Goal: Navigation & Orientation: Find specific page/section

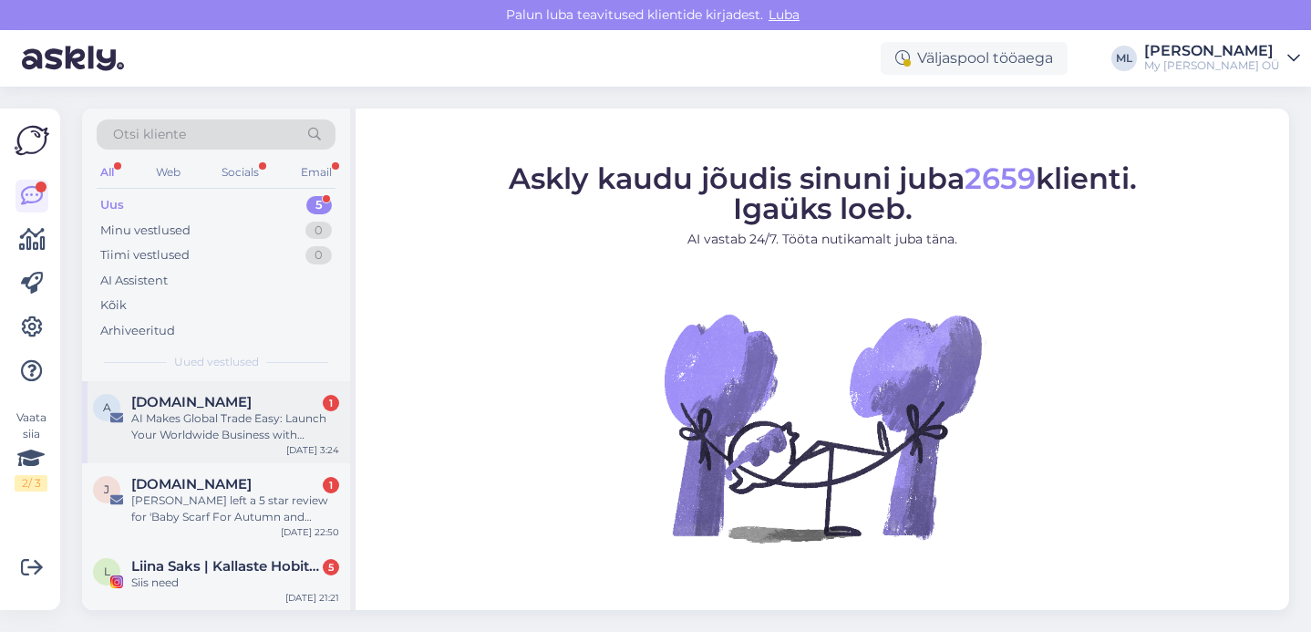
click at [175, 430] on div "AI Makes Global Trade Easy: Launch Your Worldwide Business with [DOMAIN_NAME] S…" at bounding box center [235, 426] width 208 height 33
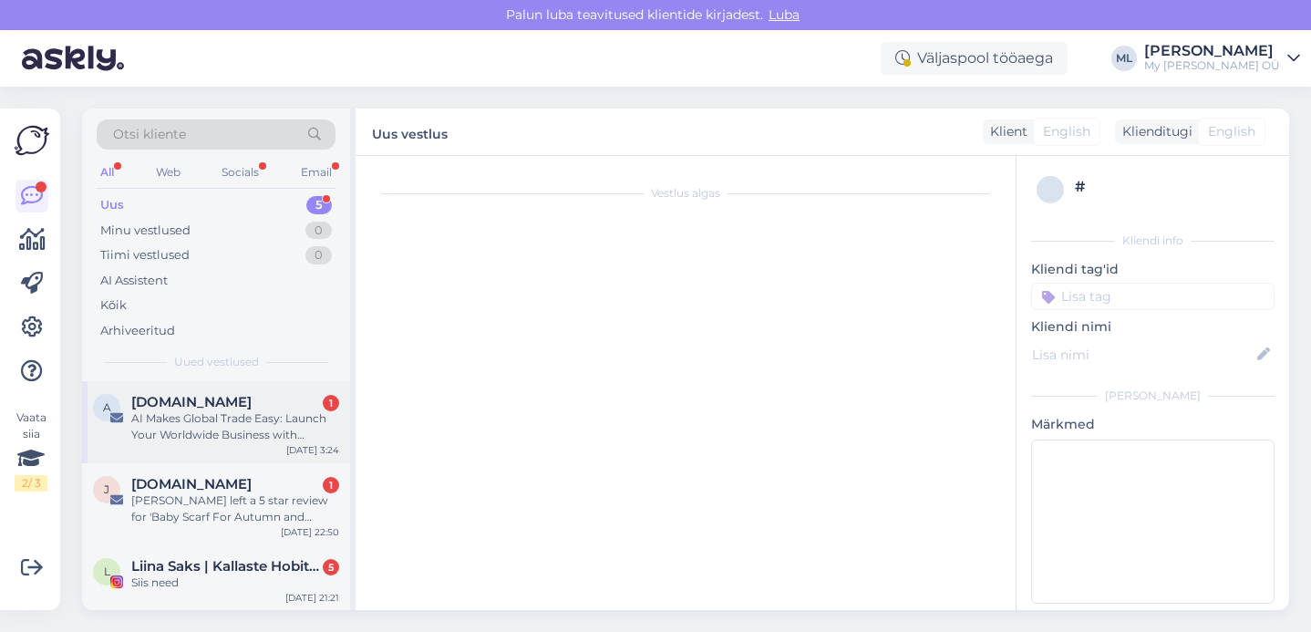
click at [261, 418] on div "AI Makes Global Trade Easy: Launch Your Worldwide Business with [DOMAIN_NAME] S…" at bounding box center [235, 426] width 208 height 33
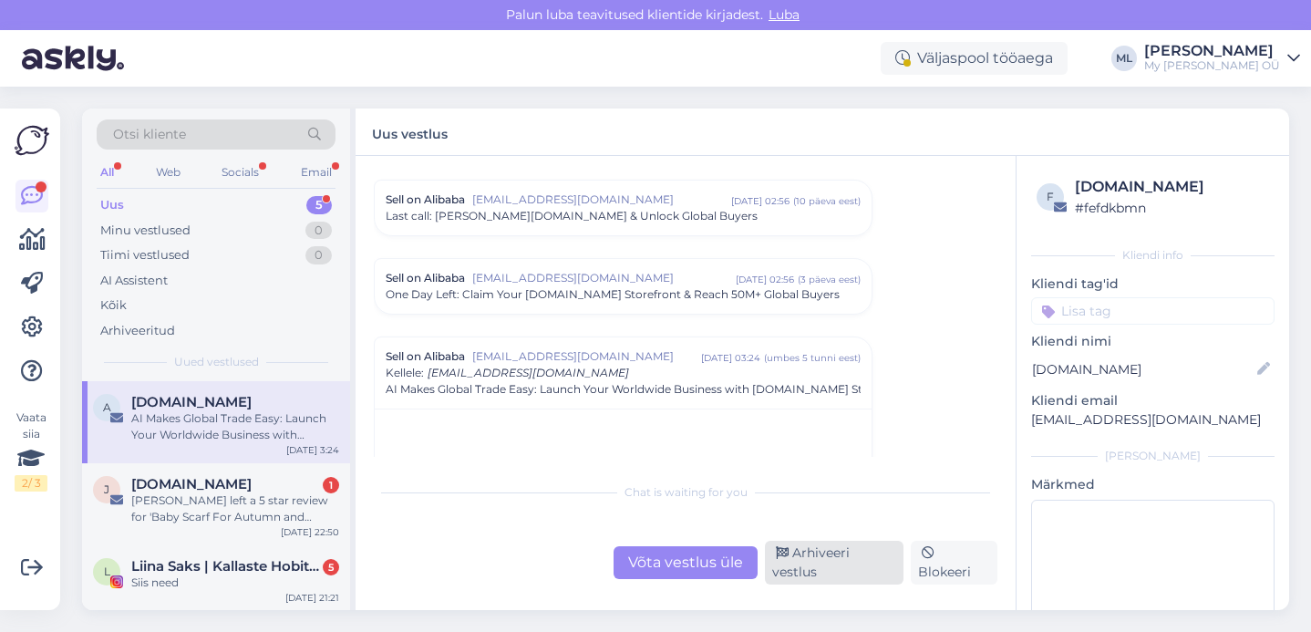
click at [805, 565] on div "Arhiveeri vestlus" at bounding box center [834, 563] width 139 height 44
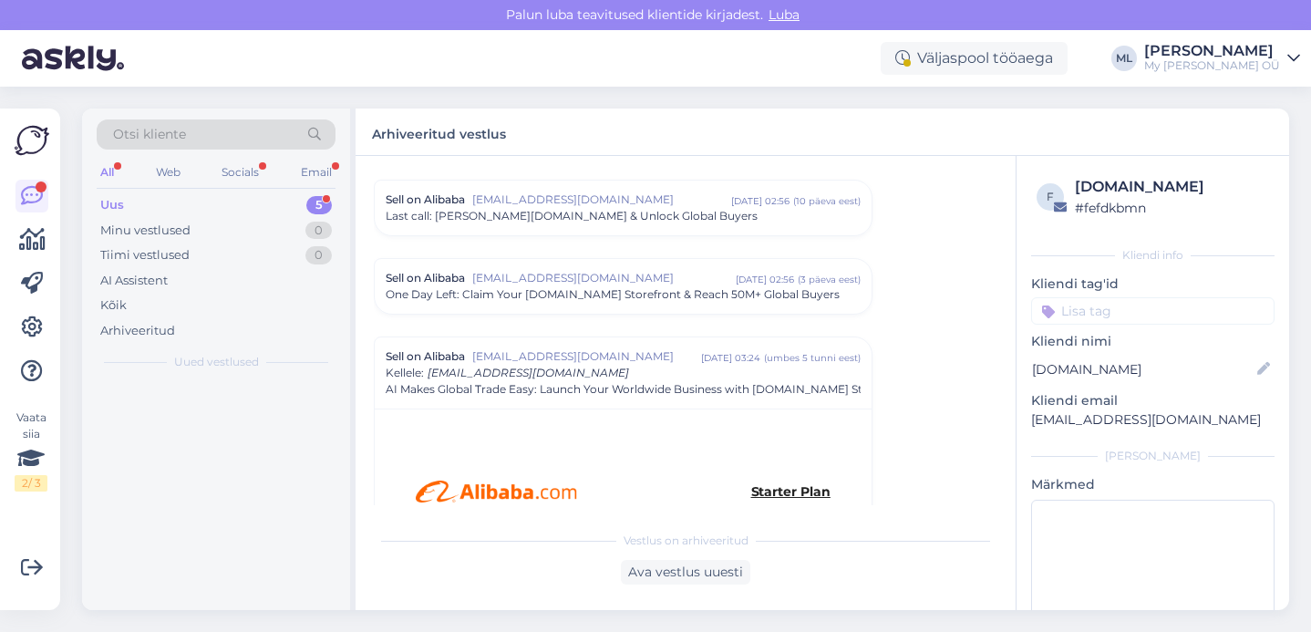
scroll to position [1304, 0]
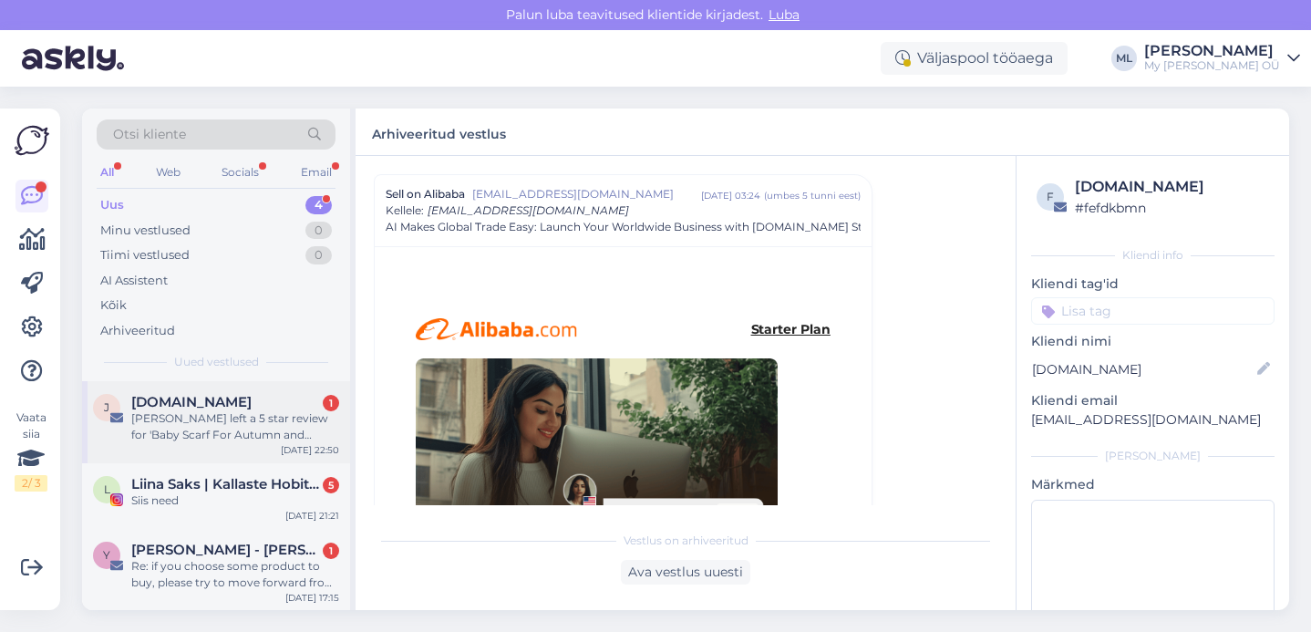
click at [191, 420] on div "[PERSON_NAME] left a 5 star review for 'Baby Scarf For Autumn and Spring TRINE'" at bounding box center [235, 426] width 208 height 33
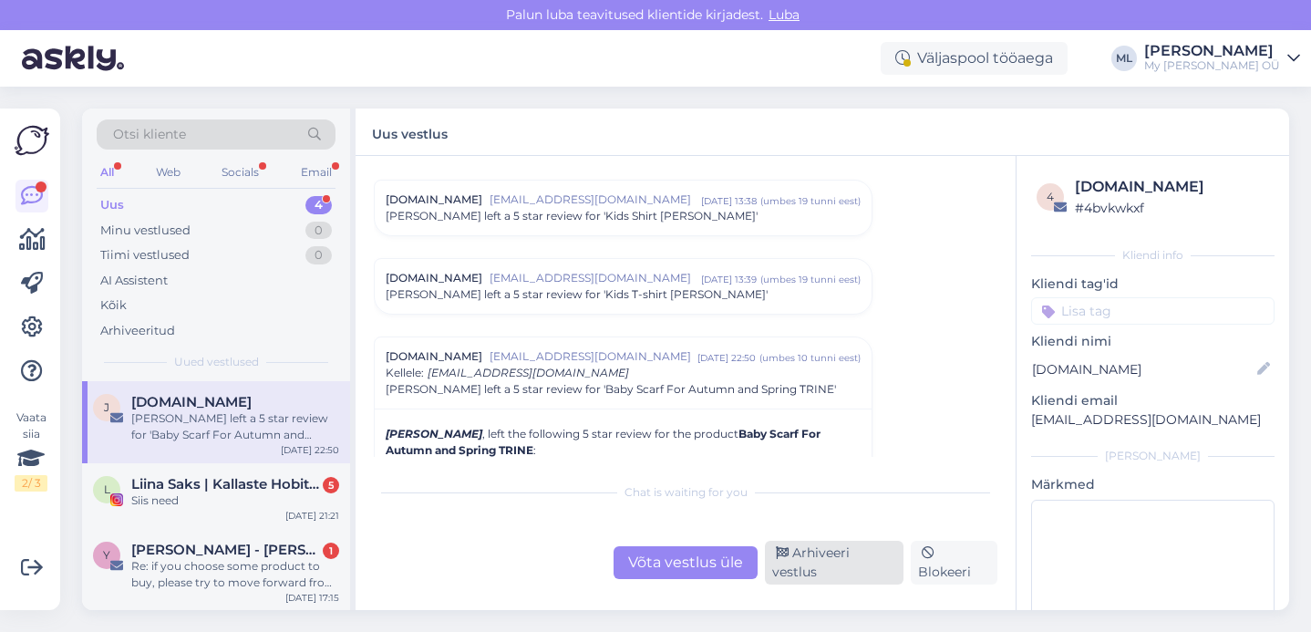
click at [806, 563] on div "Arhiveeri vestlus" at bounding box center [834, 563] width 139 height 44
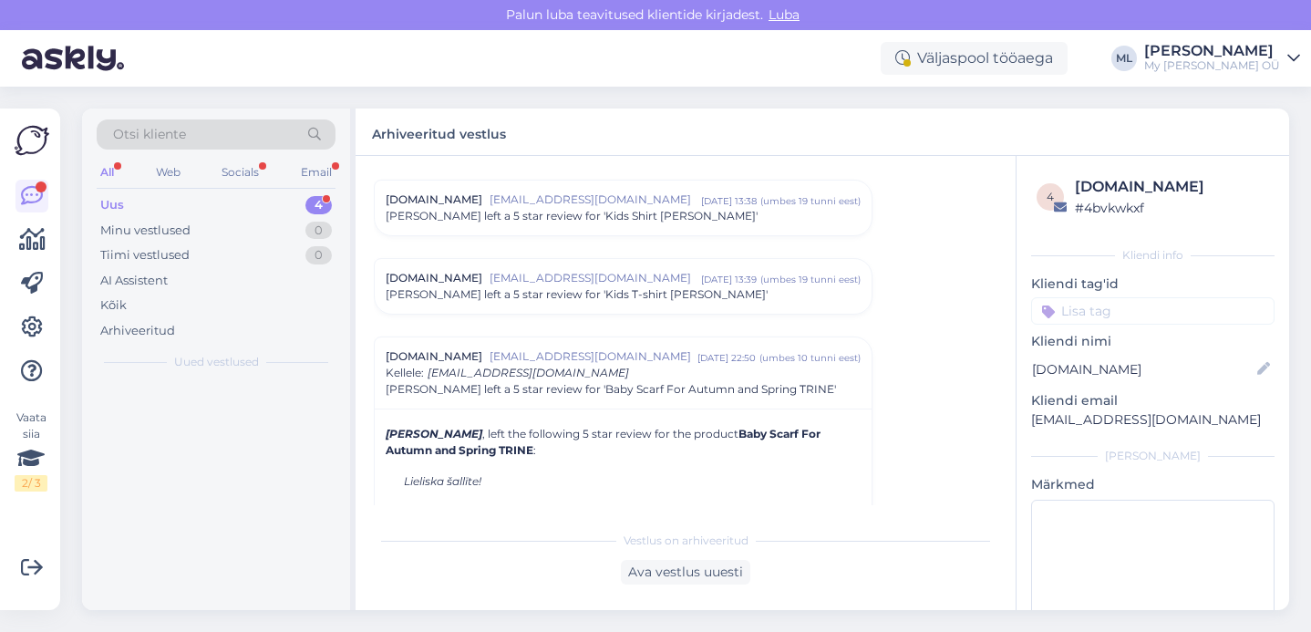
scroll to position [7812, 0]
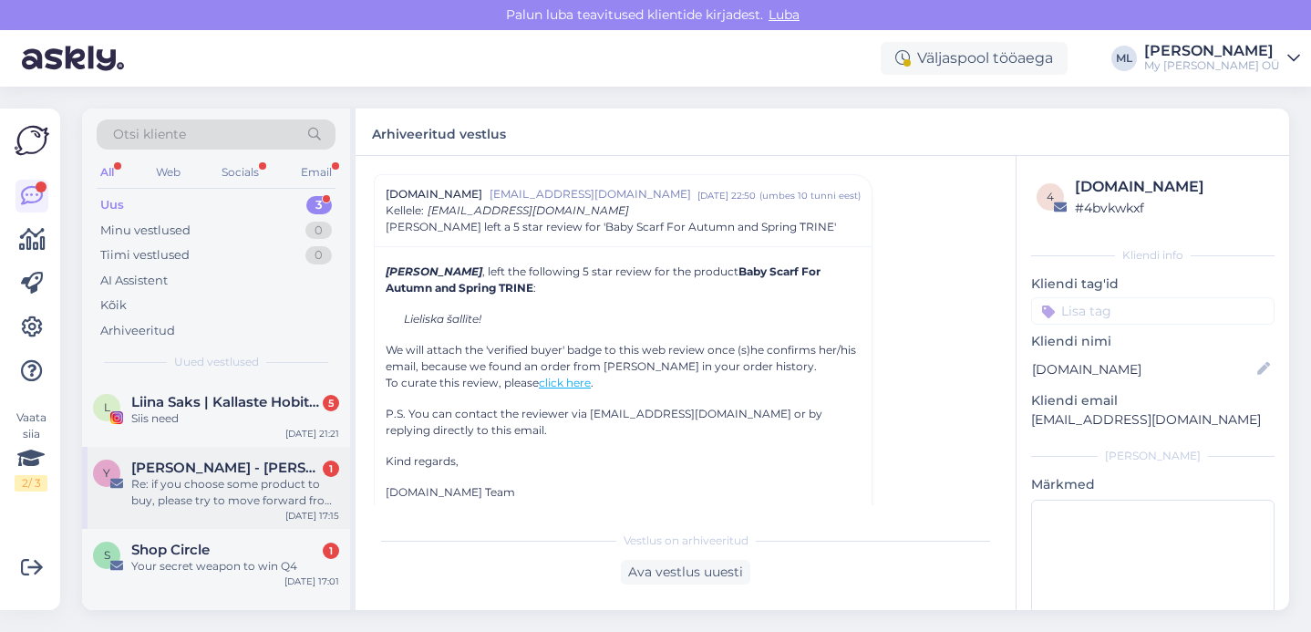
click at [191, 470] on span "Yogita - Monk Commerce" at bounding box center [226, 468] width 190 height 16
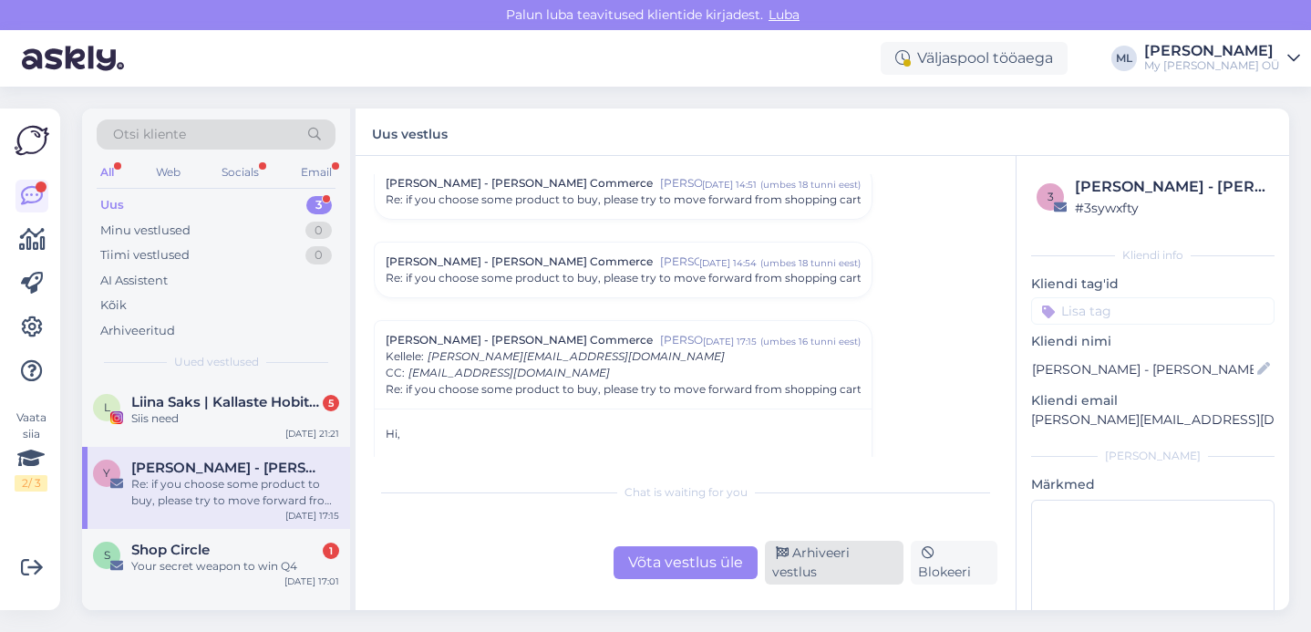
click at [819, 569] on div "Arhiveeri vestlus" at bounding box center [834, 563] width 139 height 44
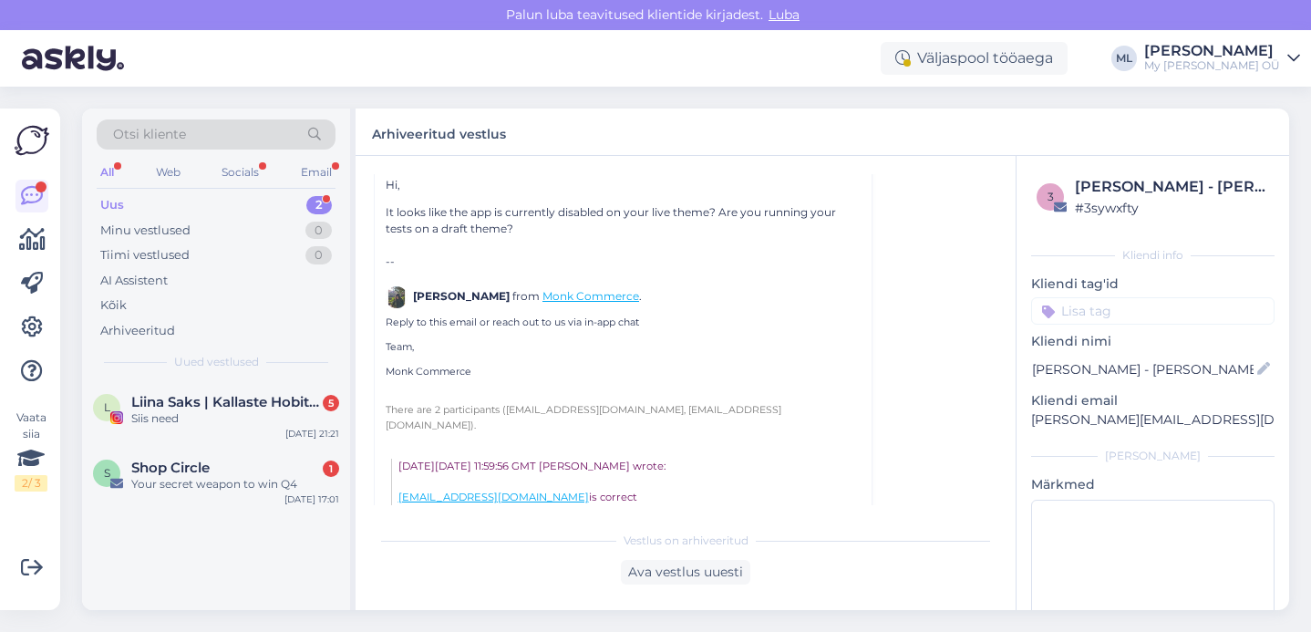
scroll to position [708, 0]
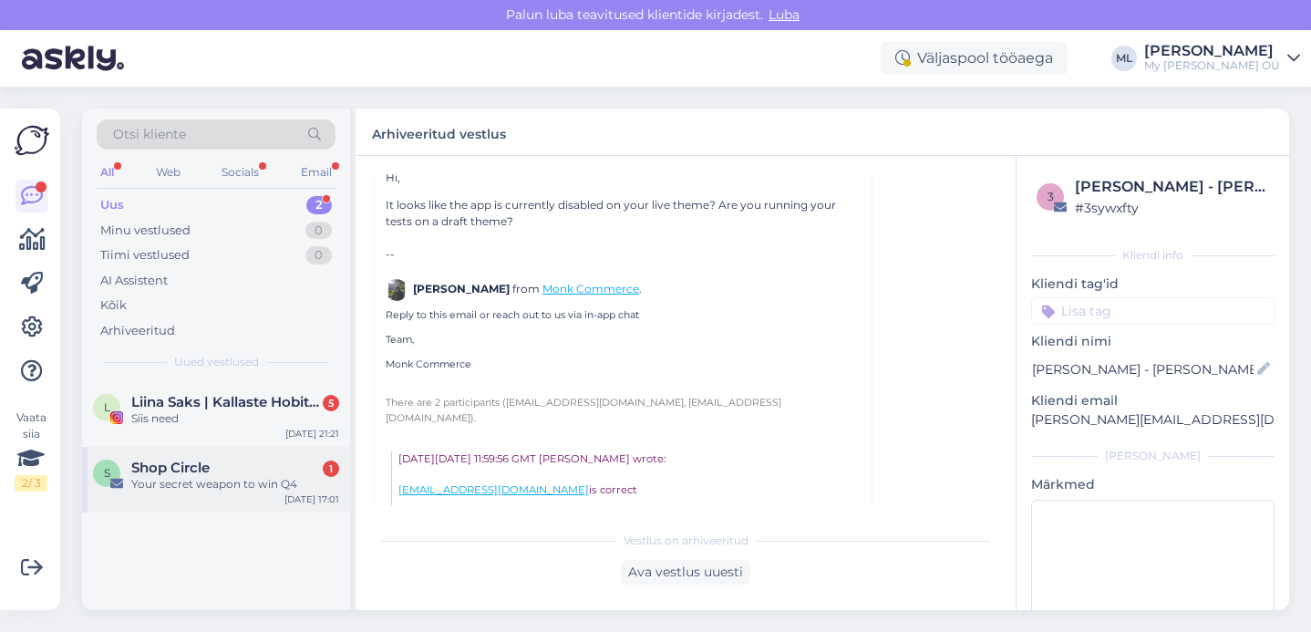
click at [197, 491] on div "Your secret weapon to win Q4" at bounding box center [235, 484] width 208 height 16
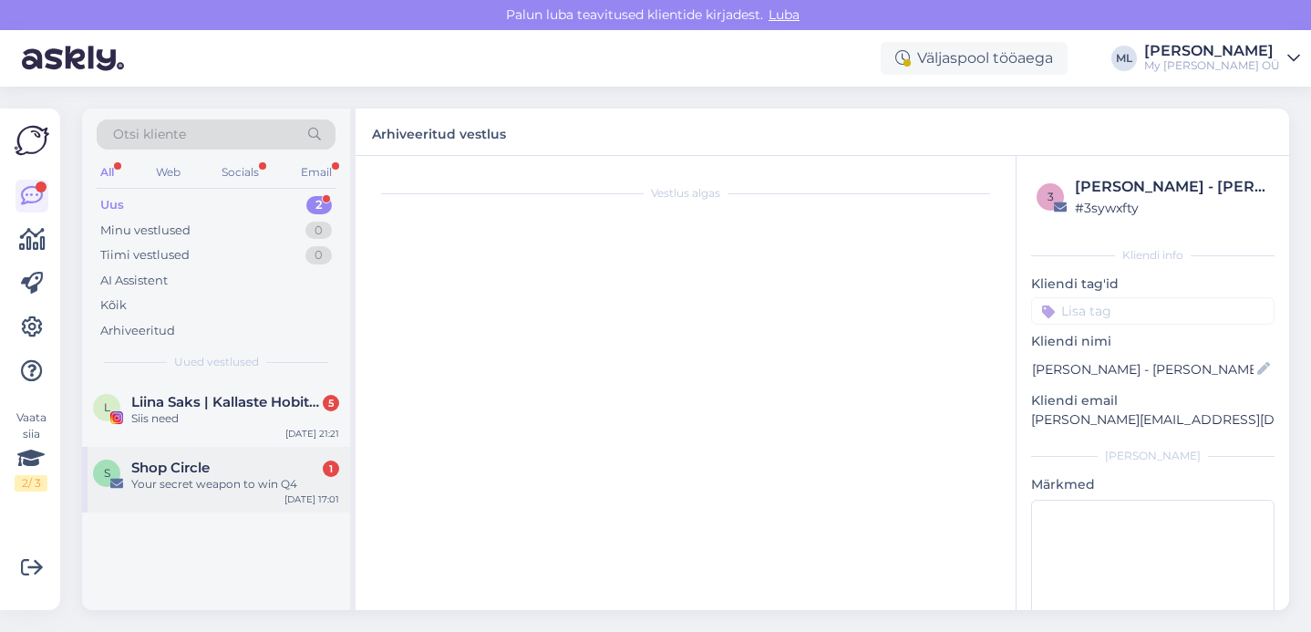
scroll to position [0, 0]
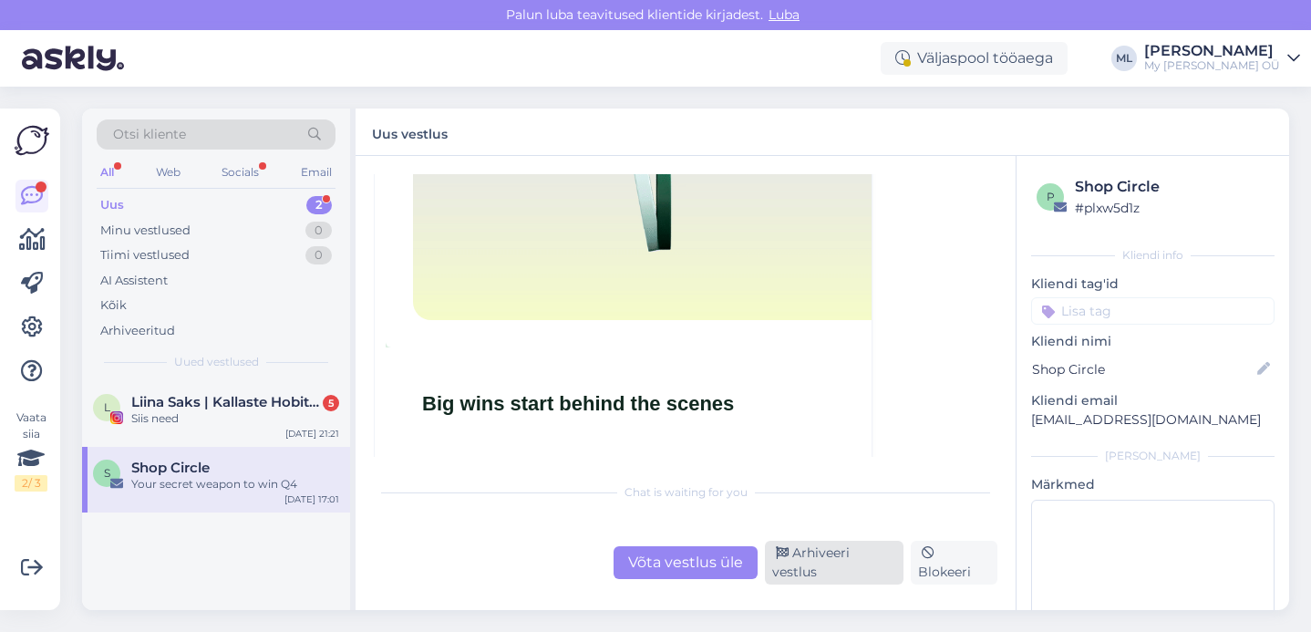
click at [790, 568] on div "Arhiveeri vestlus" at bounding box center [834, 563] width 139 height 44
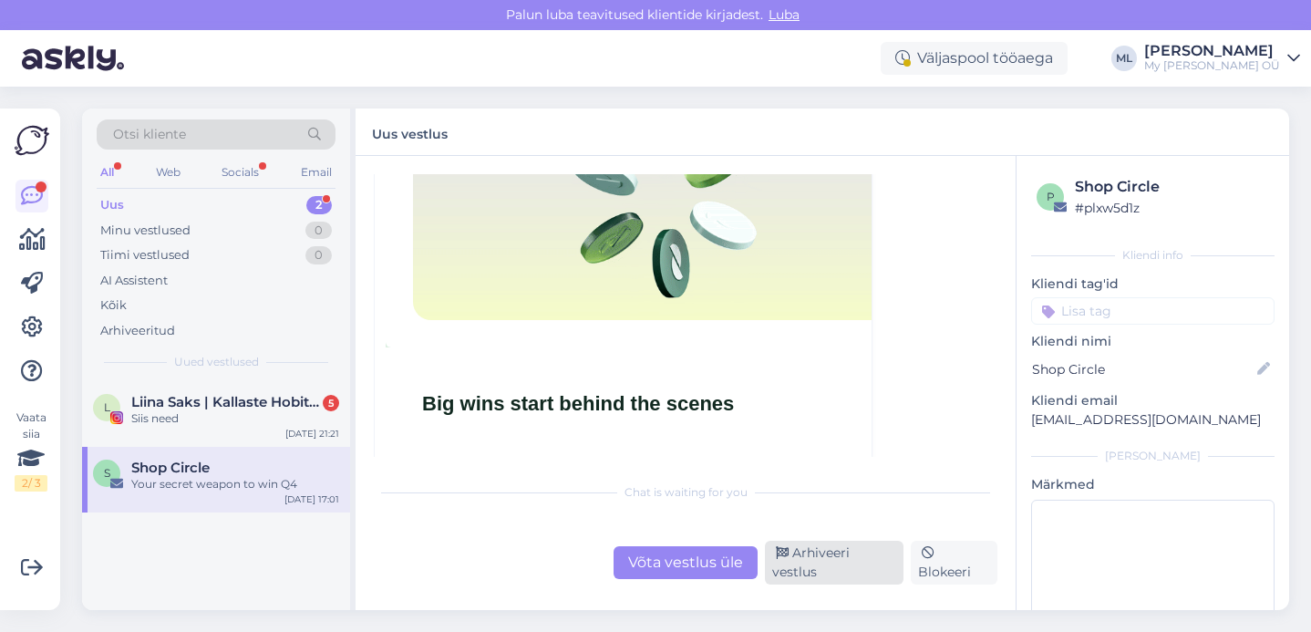
scroll to position [49, 0]
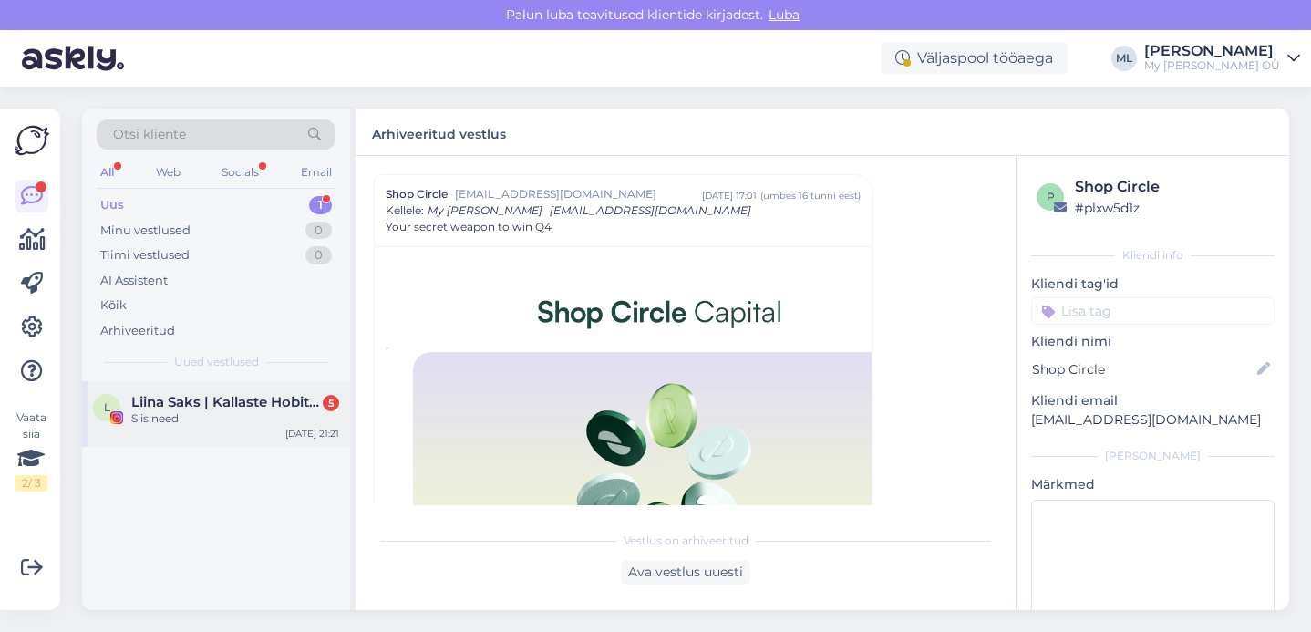
click at [205, 412] on div "Siis need" at bounding box center [235, 418] width 208 height 16
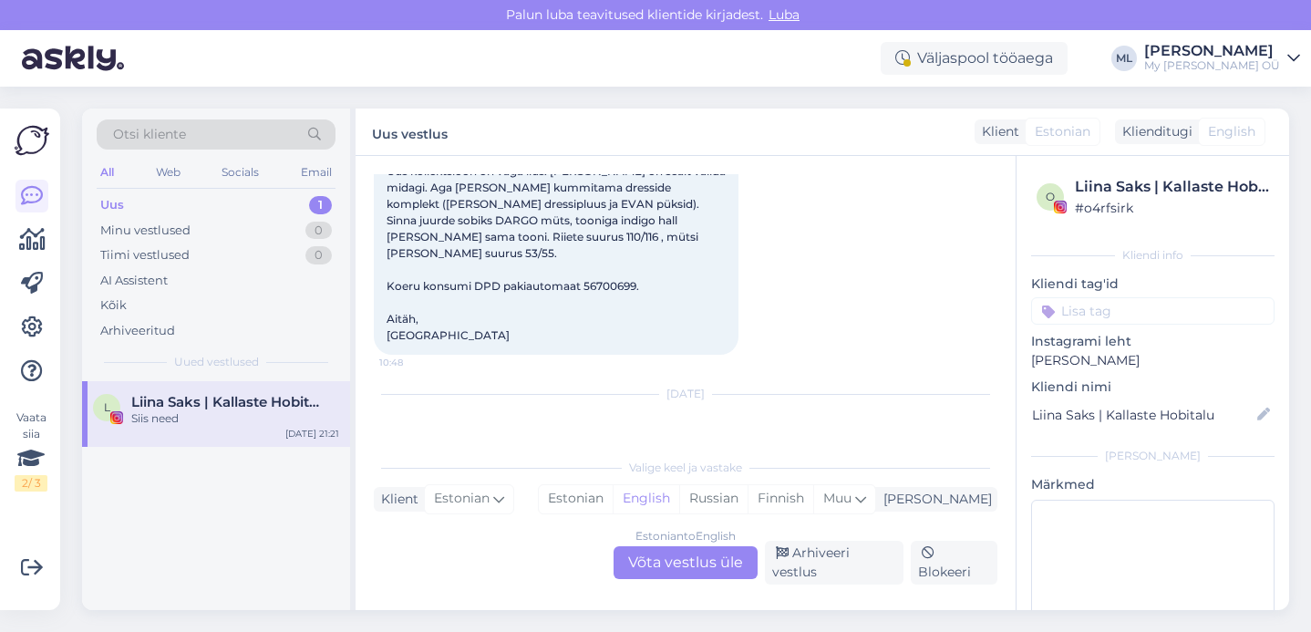
scroll to position [635, 0]
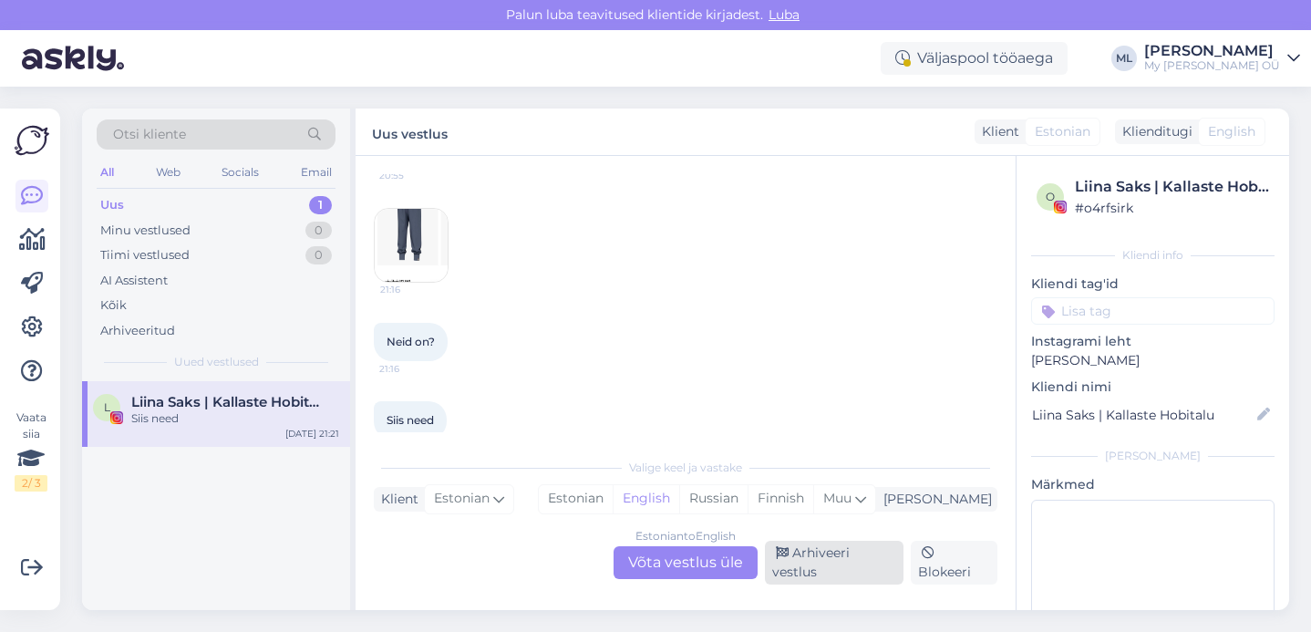
click at [844, 569] on div "Arhiveeri vestlus" at bounding box center [834, 563] width 139 height 44
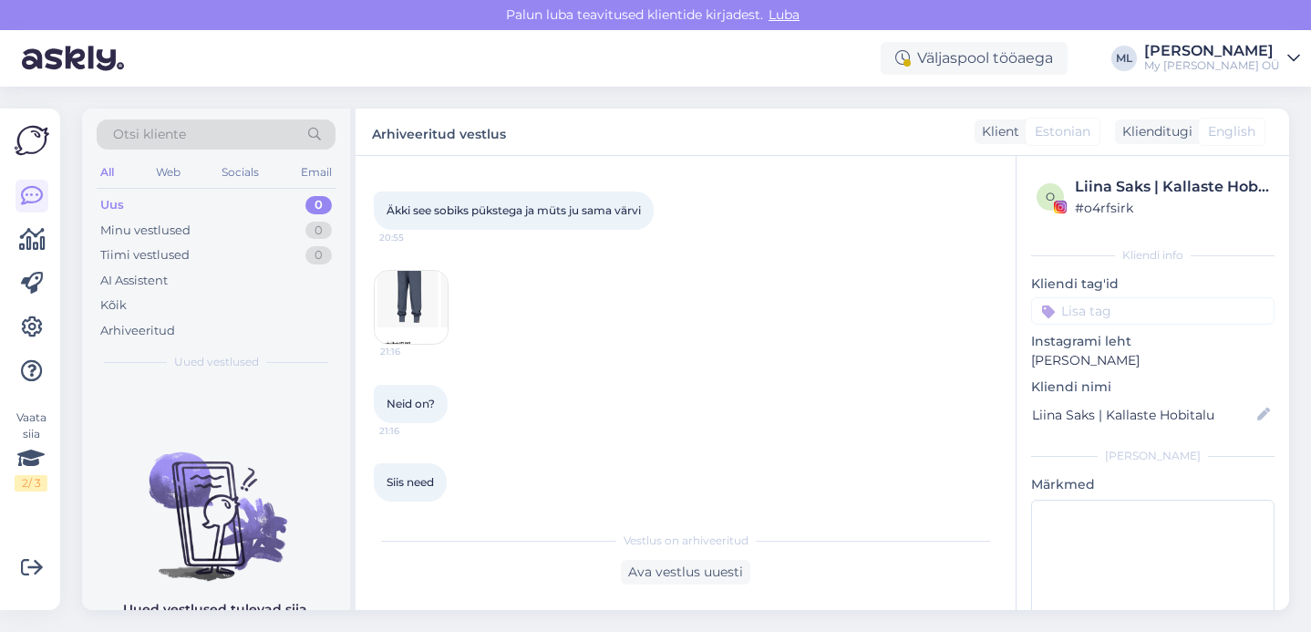
click at [127, 201] on div "Uus 0" at bounding box center [216, 205] width 239 height 26
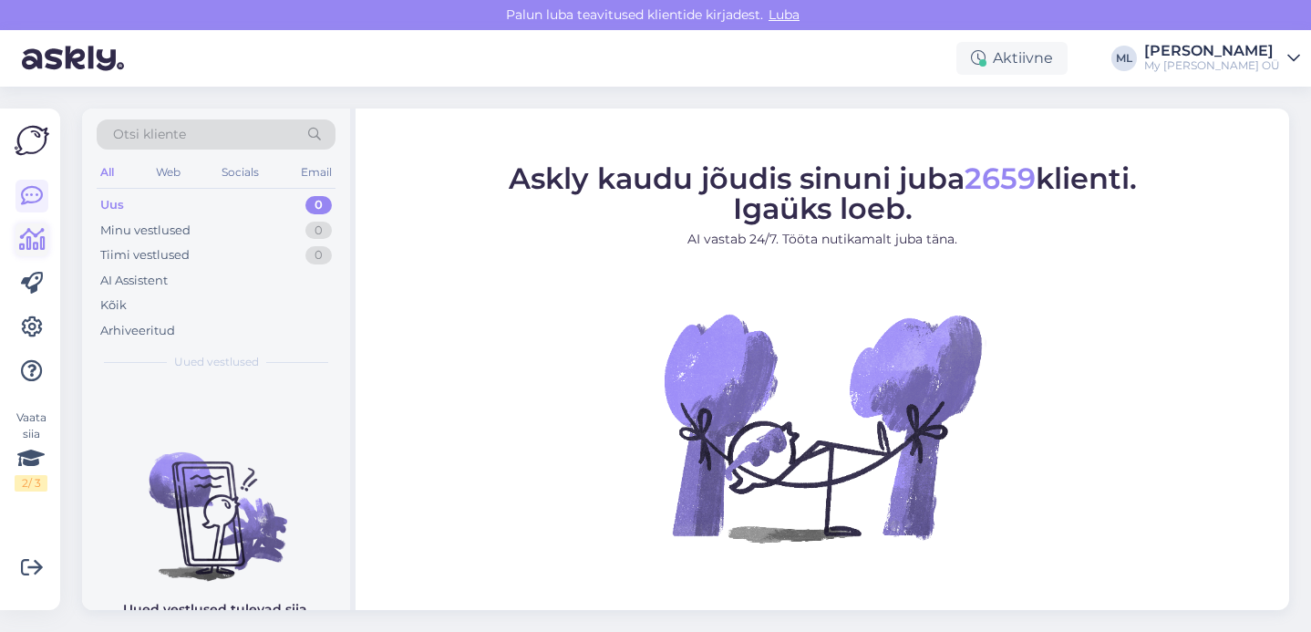
click at [34, 250] on icon at bounding box center [32, 240] width 26 height 22
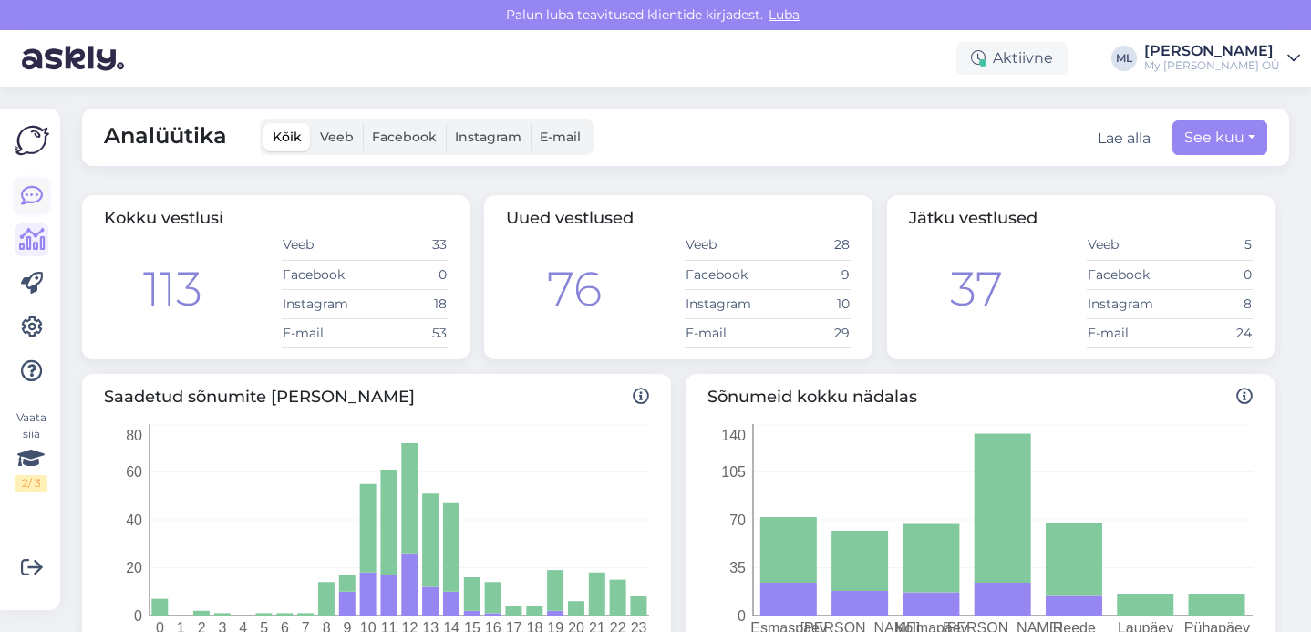
click at [38, 197] on icon at bounding box center [32, 196] width 22 height 22
